Goal: Find specific page/section: Find specific page/section

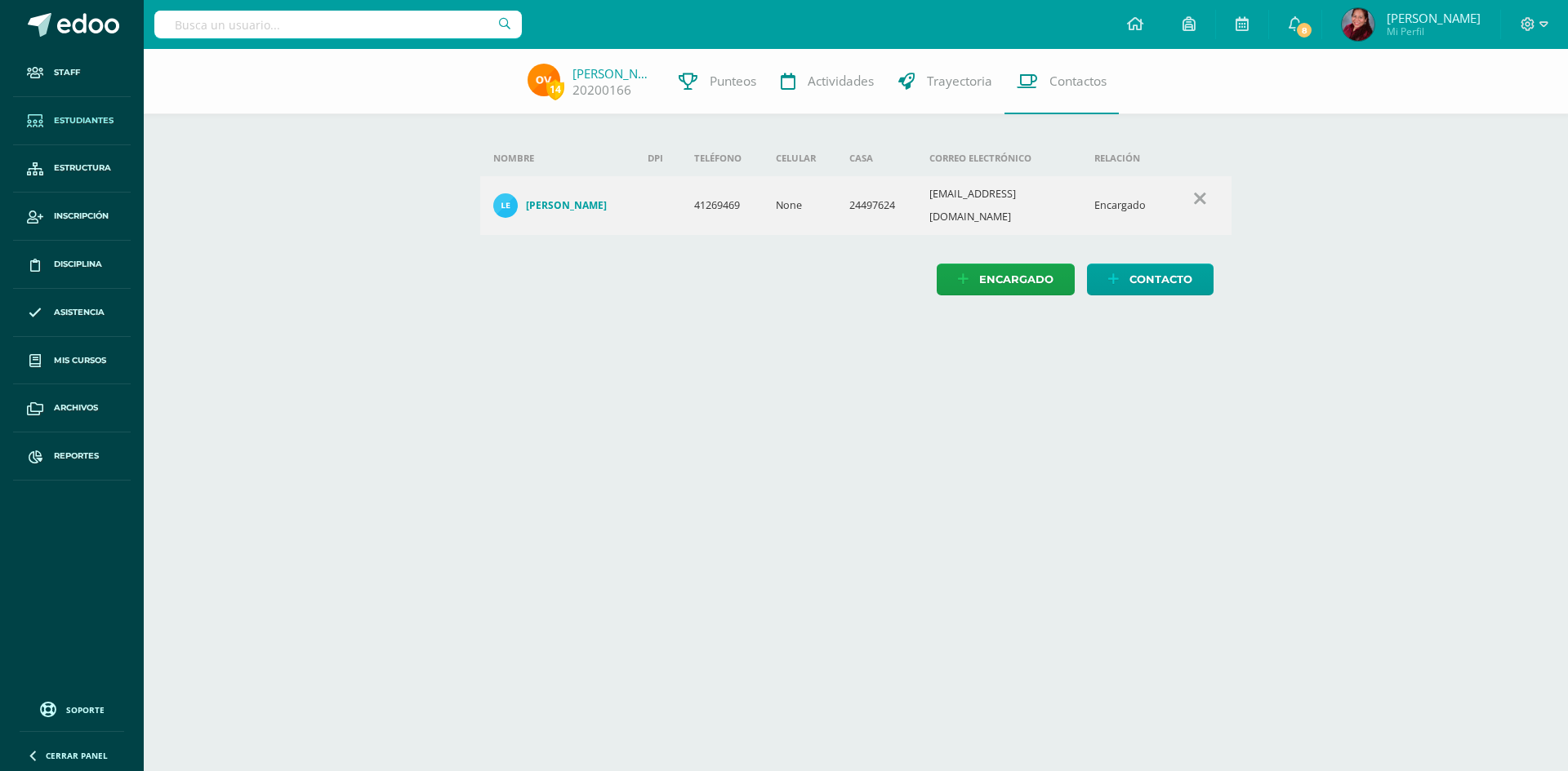
click at [104, 123] on span "Estudiantes" at bounding box center [84, 120] width 60 height 13
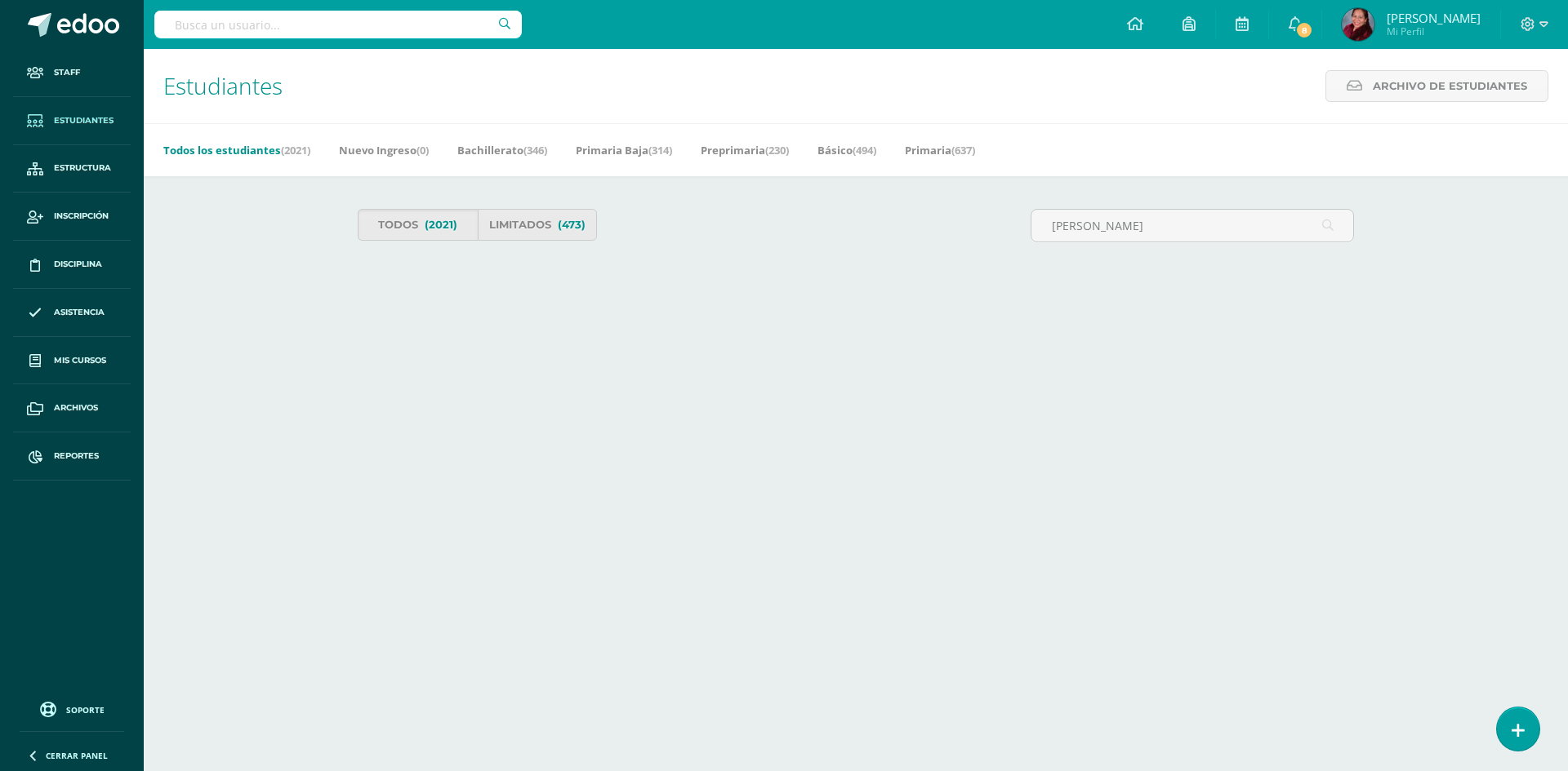
type input "ana rosa victoria"
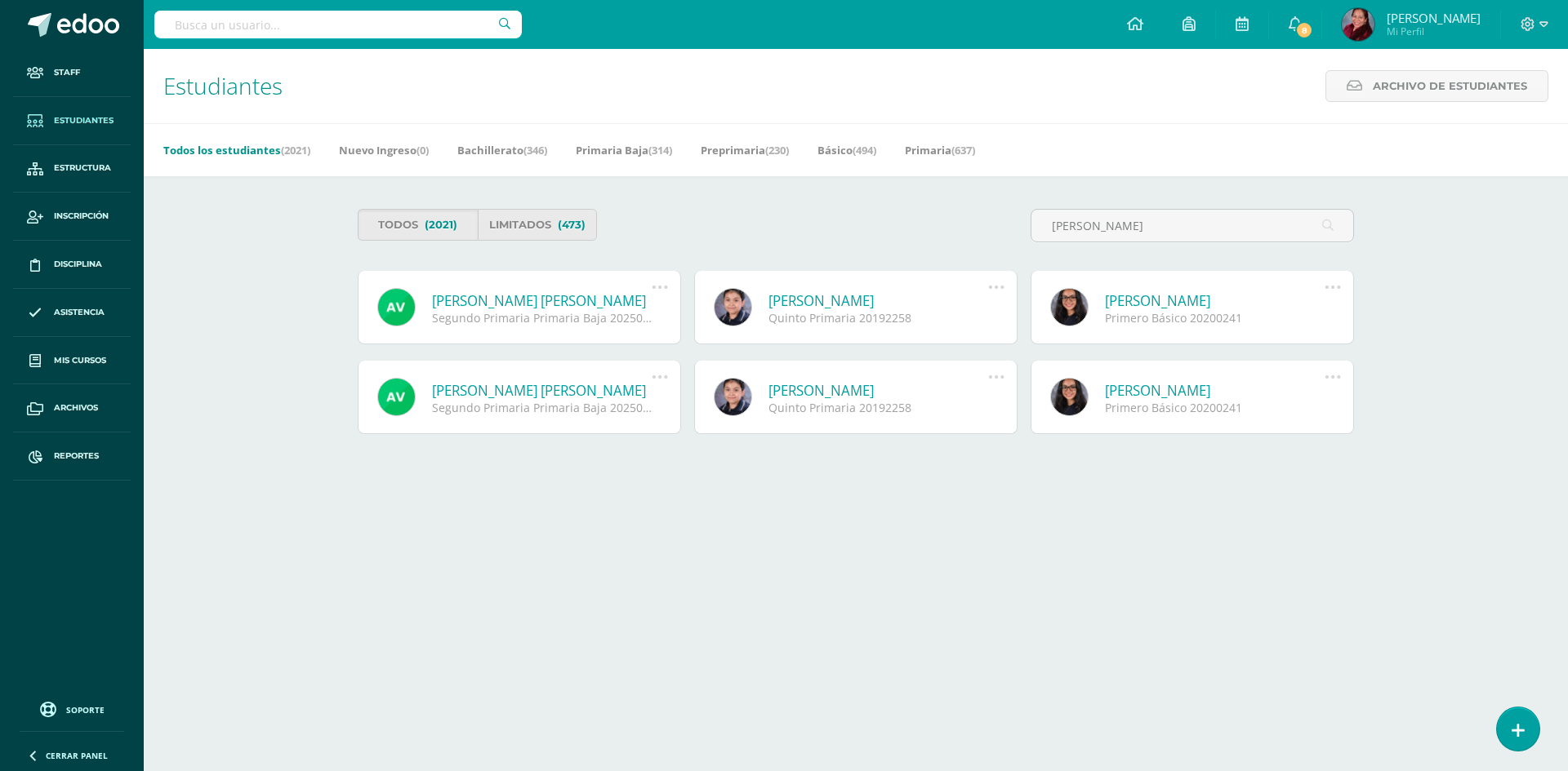
click at [554, 304] on link "[PERSON_NAME] [PERSON_NAME]" at bounding box center [542, 301] width 220 height 19
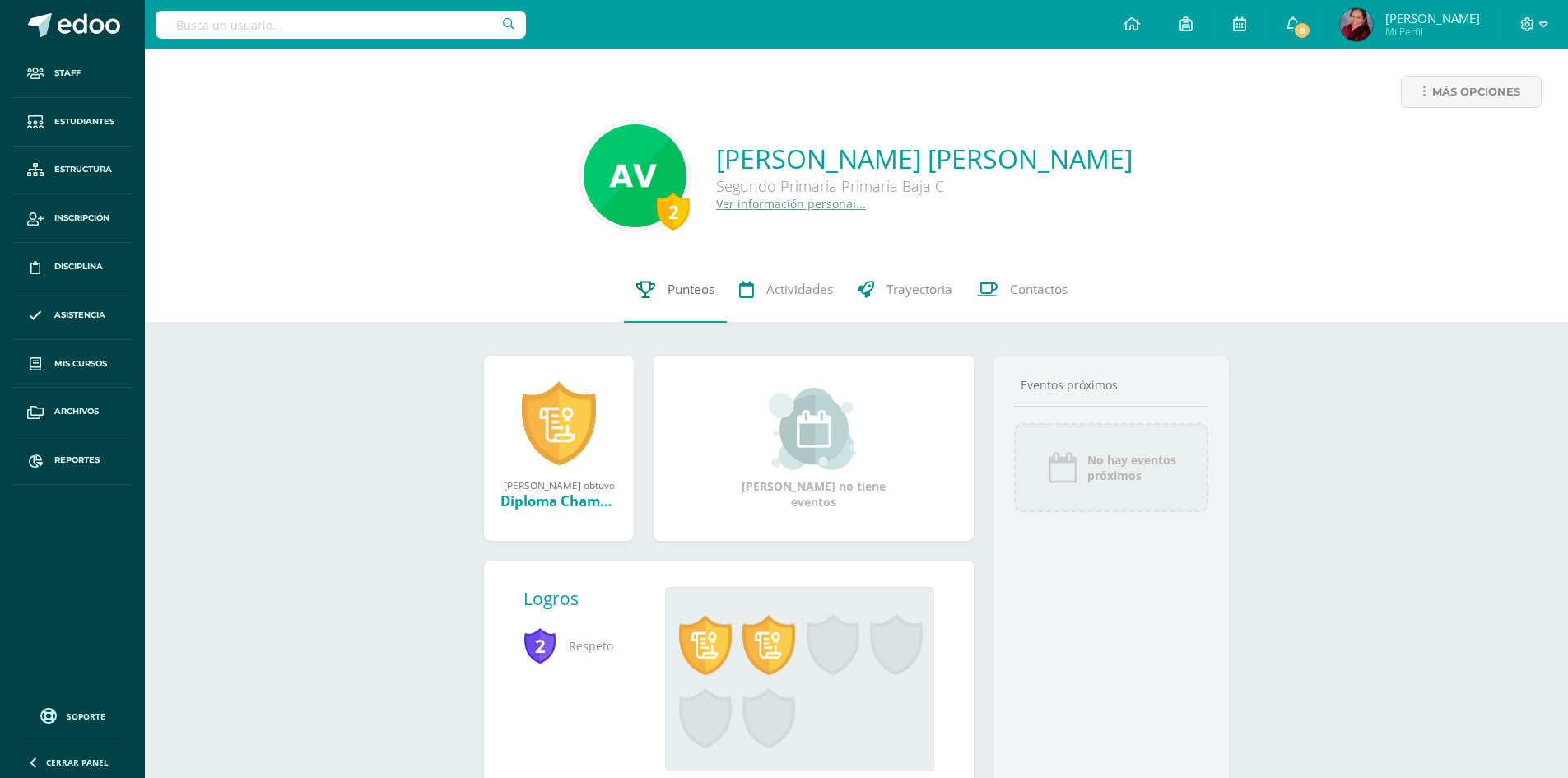
click at [679, 295] on span "Punteos" at bounding box center [690, 288] width 47 height 17
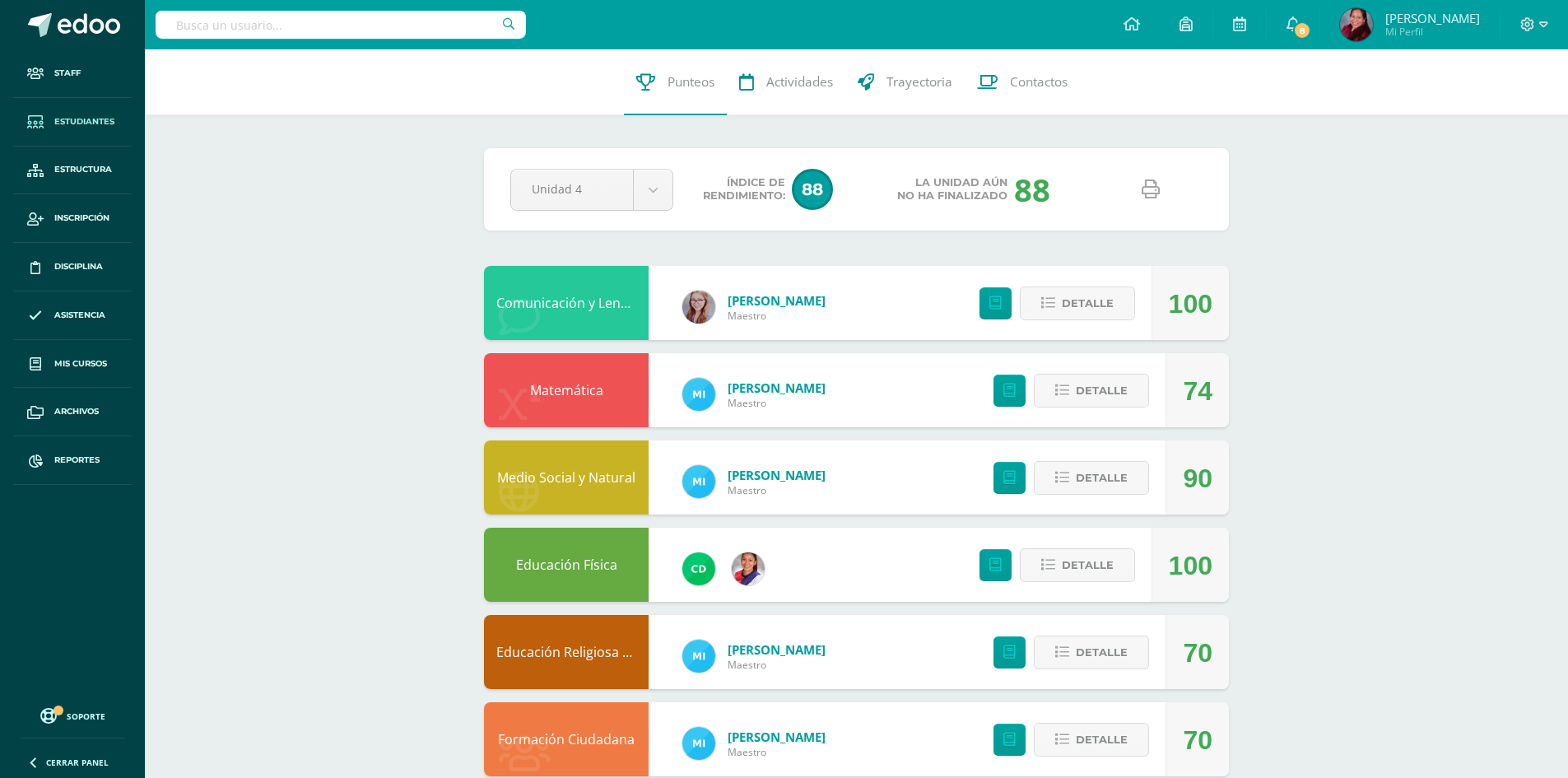
click at [90, 112] on link "Estudiantes" at bounding box center [72, 122] width 119 height 49
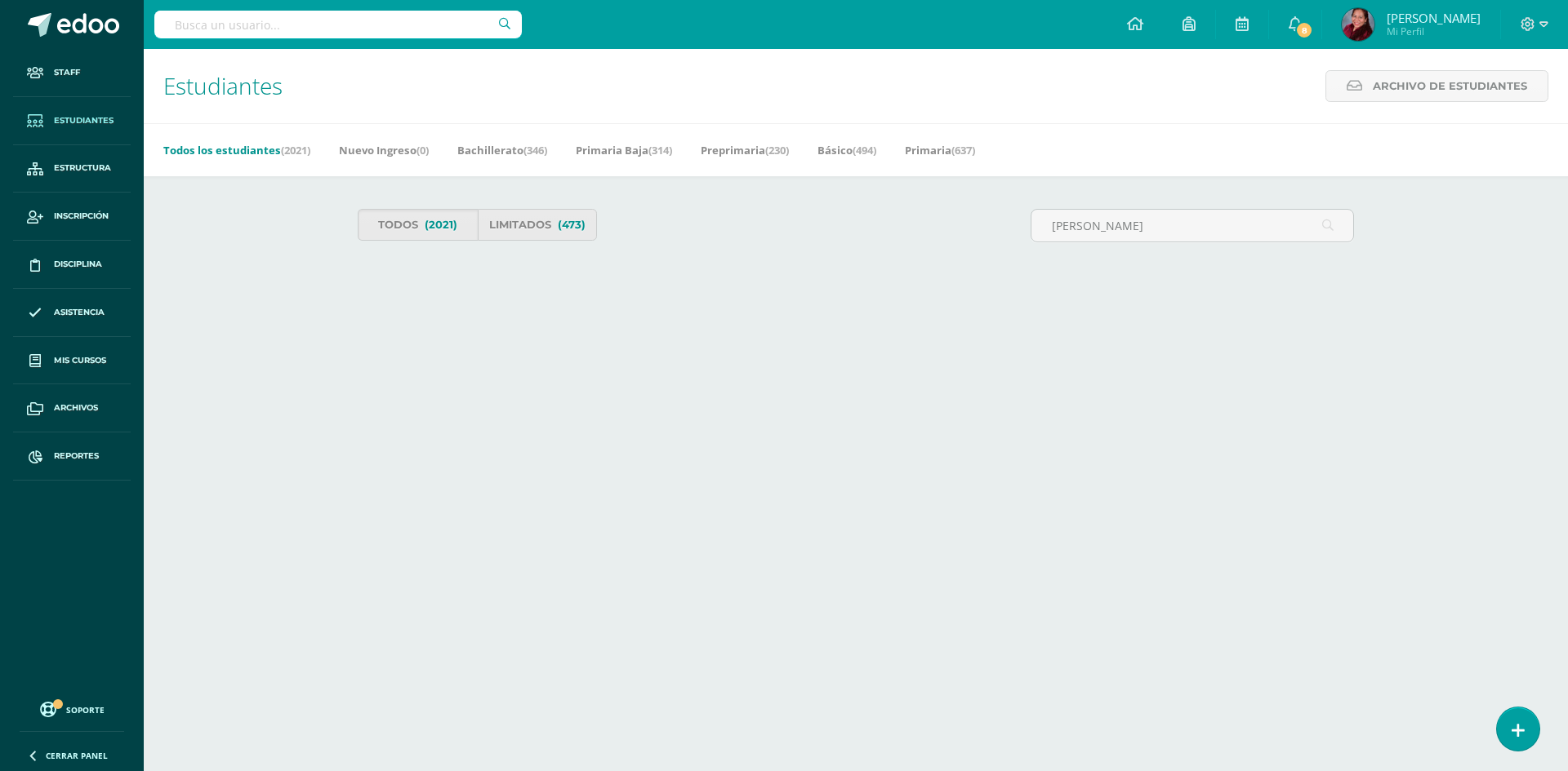
type input "[PERSON_NAME]"
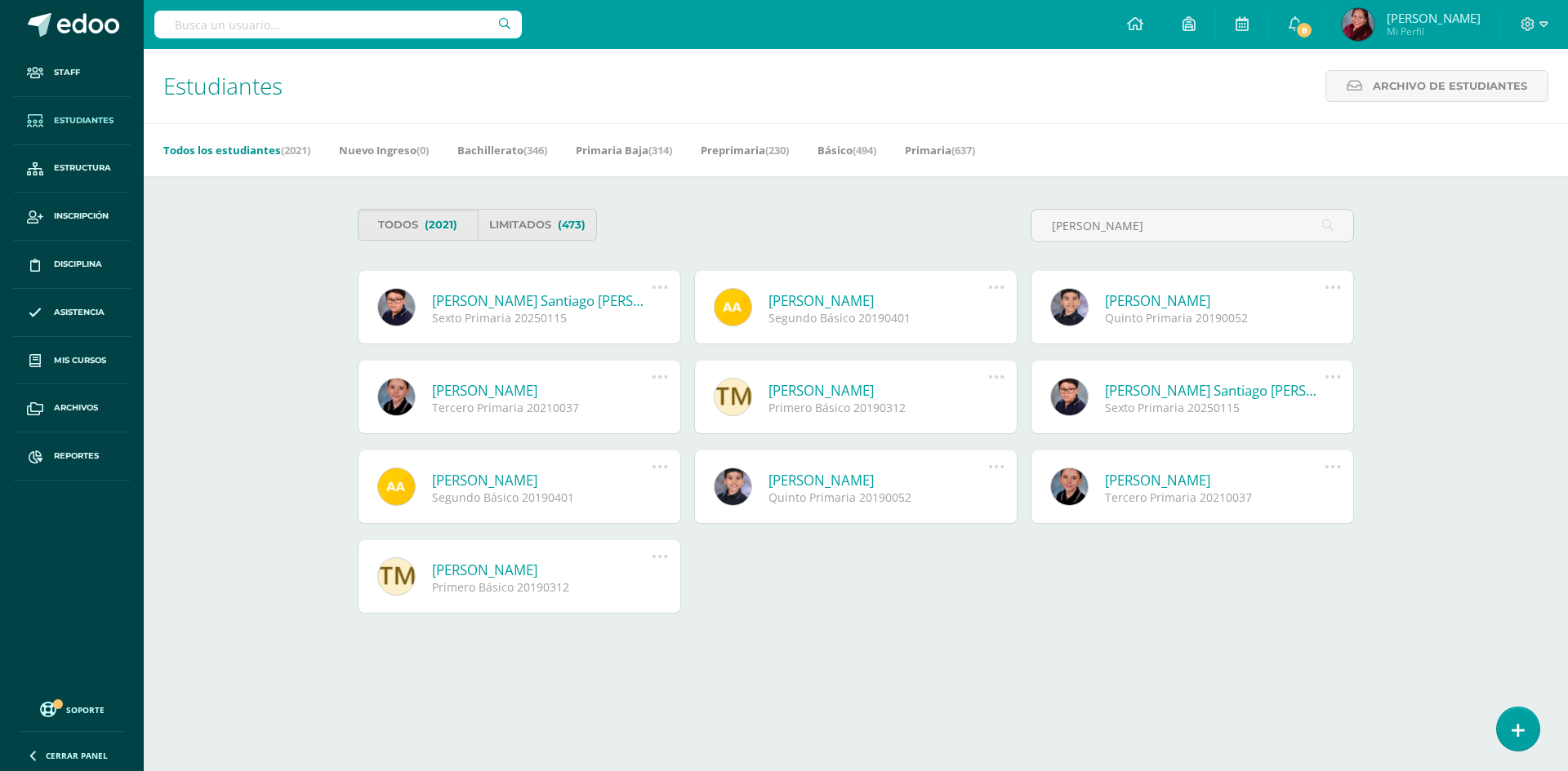
click at [535, 295] on link "Walter Santiago Vasquez Calo" at bounding box center [542, 301] width 220 height 19
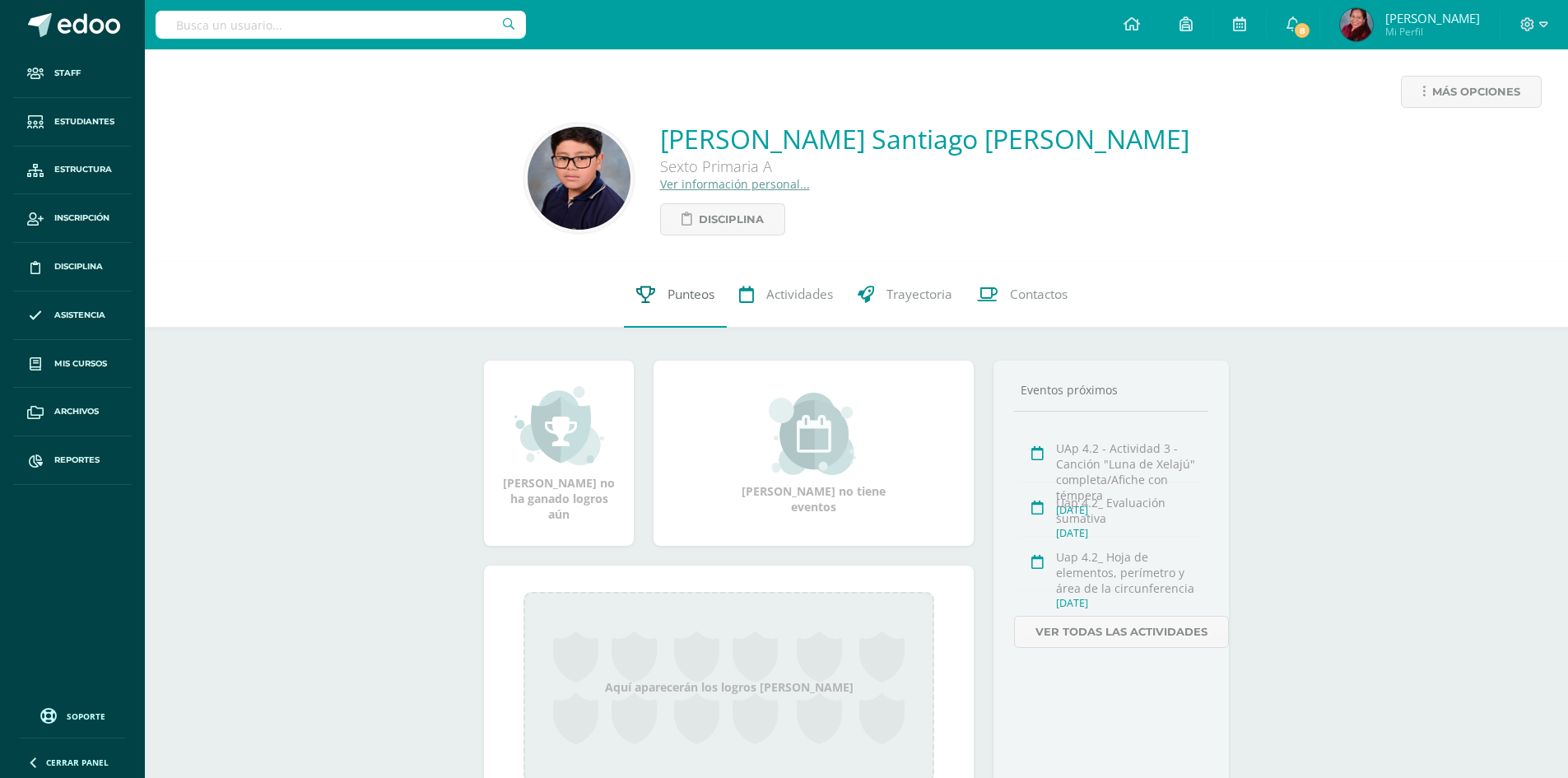
click at [681, 294] on span "Punteos" at bounding box center [690, 293] width 47 height 17
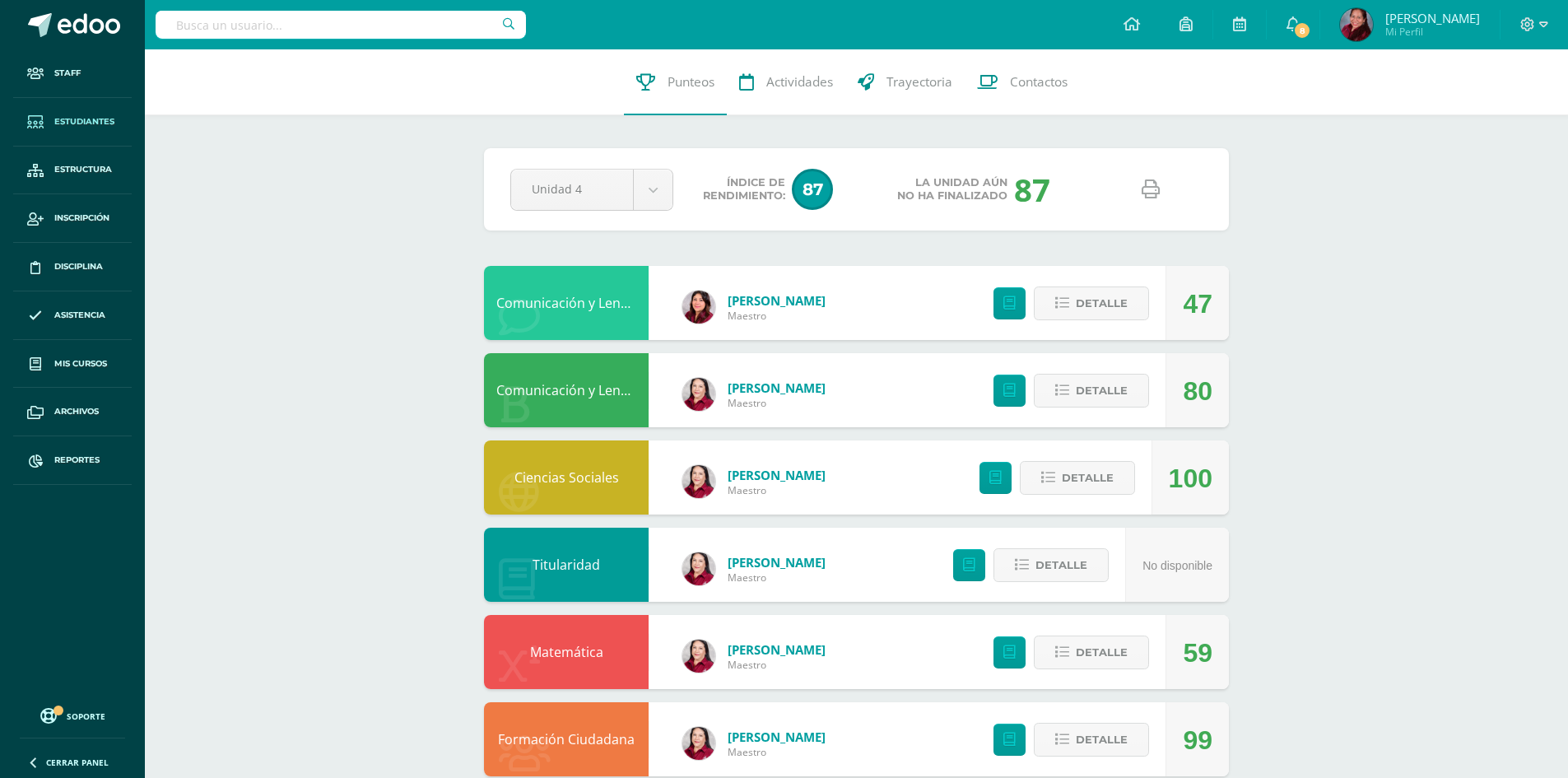
click at [96, 115] on span "Estudiantes" at bounding box center [84, 121] width 60 height 13
